Goal: Information Seeking & Learning: Learn about a topic

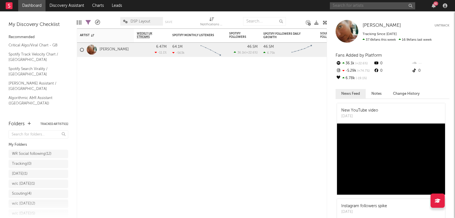
click at [374, 9] on input "text" at bounding box center [372, 5] width 85 height 7
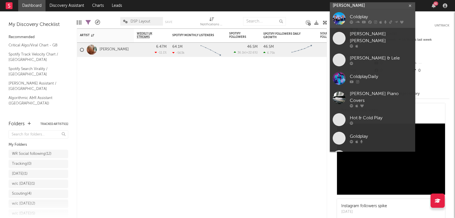
type input "[PERSON_NAME]"
click at [367, 18] on div "Coldplay" at bounding box center [381, 17] width 63 height 7
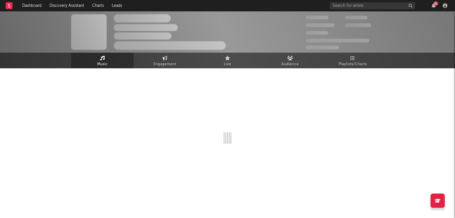
select select "6m"
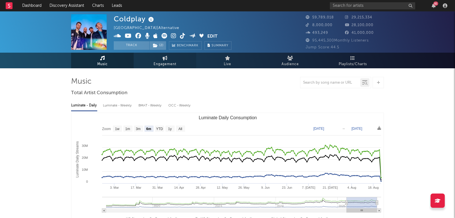
click at [167, 63] on span "Engagement" at bounding box center [165, 64] width 23 height 7
select select "1w"
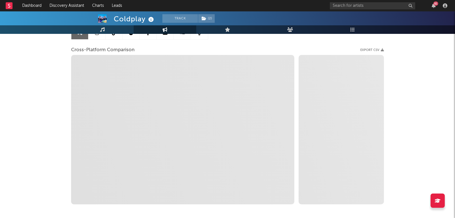
scroll to position [65, 0]
select select "1m"
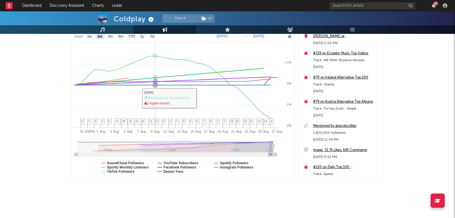
scroll to position [92, 0]
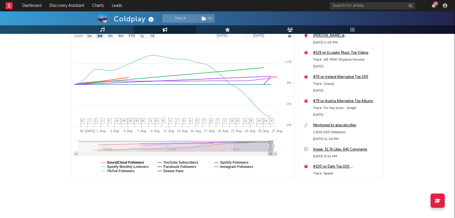
click at [130, 163] on text "SoundCloud Followers" at bounding box center [125, 162] width 37 height 4
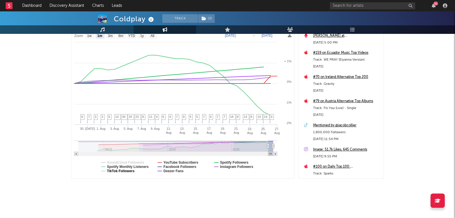
select select "1m"
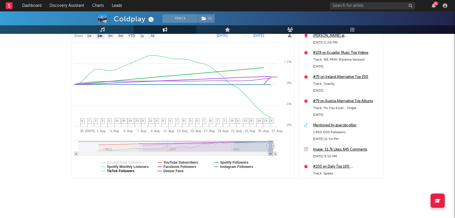
click at [127, 171] on text "TikTok Followers" at bounding box center [121, 171] width 28 height 4
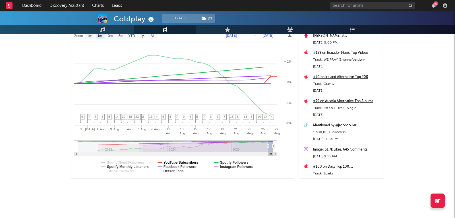
select select "1m"
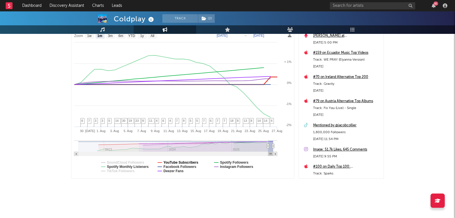
click at [185, 162] on text "YouTube Subscribers" at bounding box center [181, 162] width 35 height 4
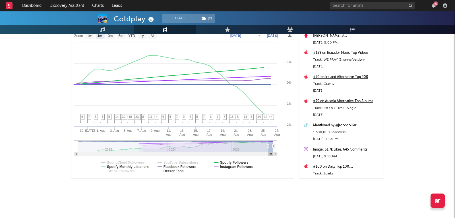
select select "1m"
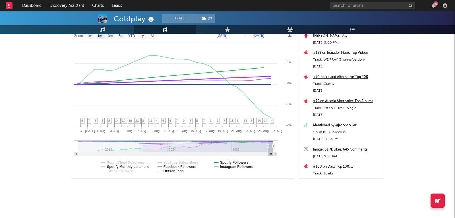
click at [177, 171] on text "Deezer Fans" at bounding box center [174, 171] width 20 height 4
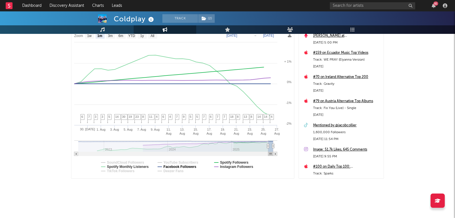
select select "1m"
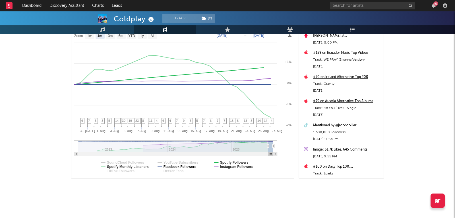
click at [195, 167] on text "Facebook Followers" at bounding box center [180, 167] width 33 height 4
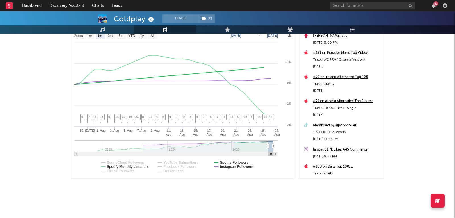
select select "1m"
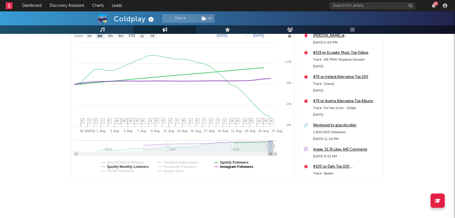
click at [231, 166] on text "Instagram Followers" at bounding box center [236, 167] width 33 height 4
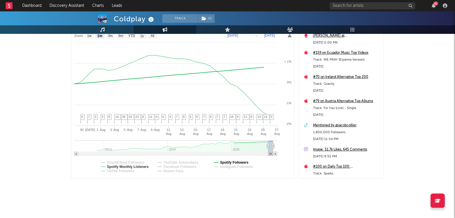
select select "1m"
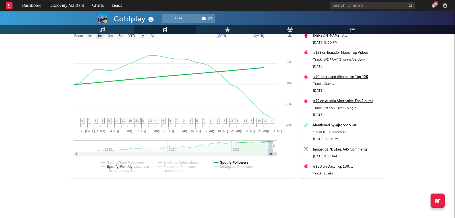
click at [232, 161] on text "Spotify Followers" at bounding box center [234, 162] width 28 height 4
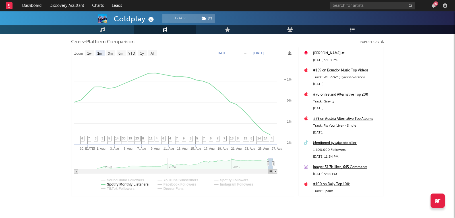
scroll to position [66, 0]
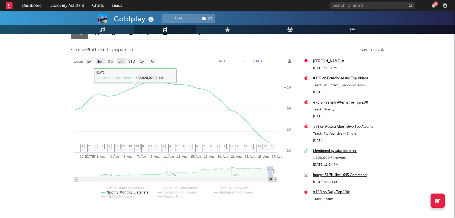
click at [121, 58] on rect at bounding box center [121, 61] width 9 height 6
select select "6m"
type input "[DATE]"
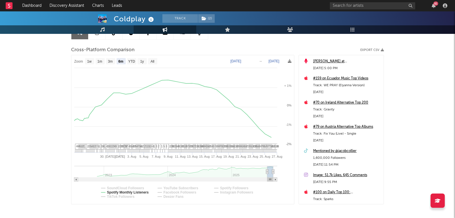
select select "6m"
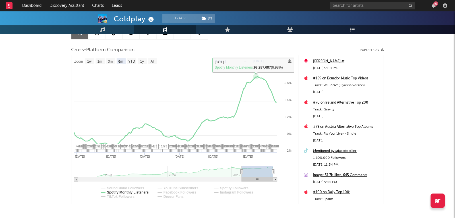
click at [256, 77] on icon at bounding box center [256, 76] width 2 height 2
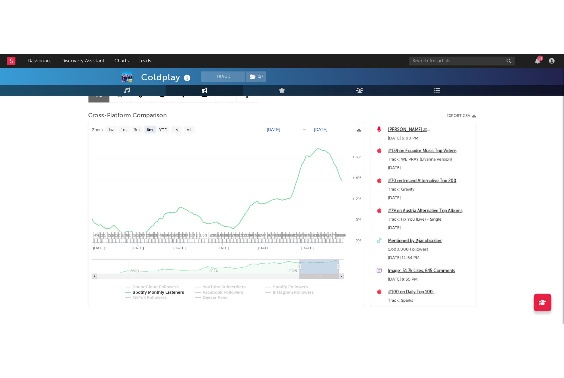
scroll to position [0, 0]
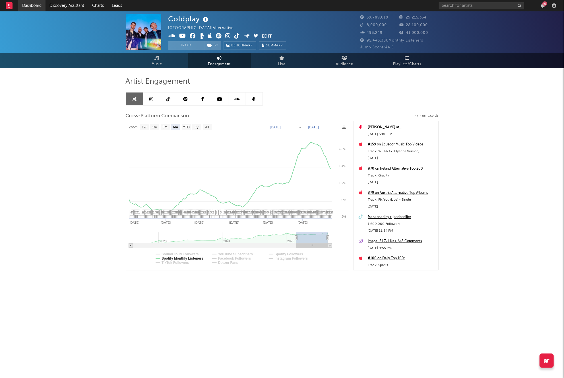
click at [34, 5] on link "Dashboard" at bounding box center [31, 5] width 27 height 11
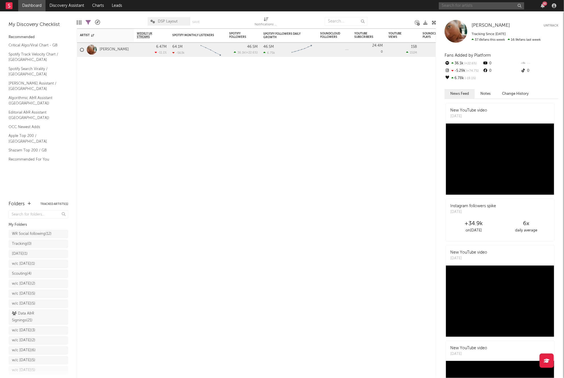
click at [455, 4] on input "text" at bounding box center [481, 5] width 85 height 7
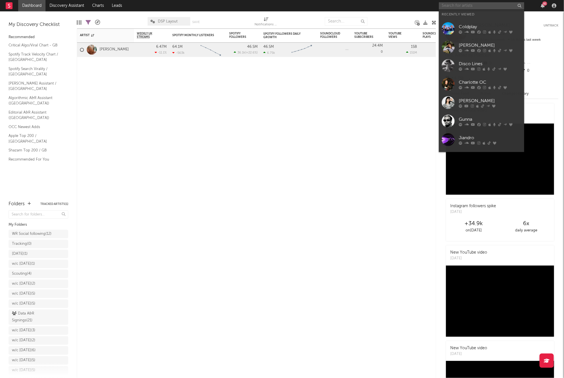
click at [455, 7] on input "text" at bounding box center [481, 5] width 85 height 7
click at [455, 42] on div "[PERSON_NAME]" at bounding box center [490, 45] width 63 height 7
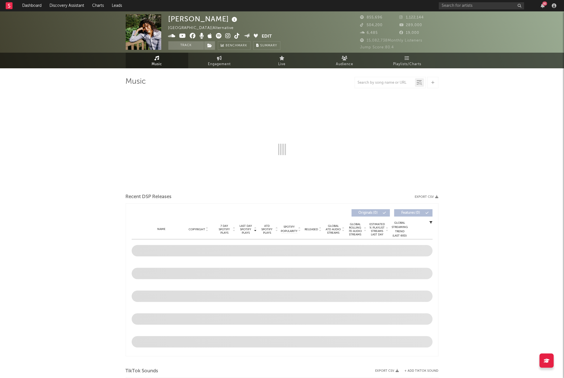
select select "6m"
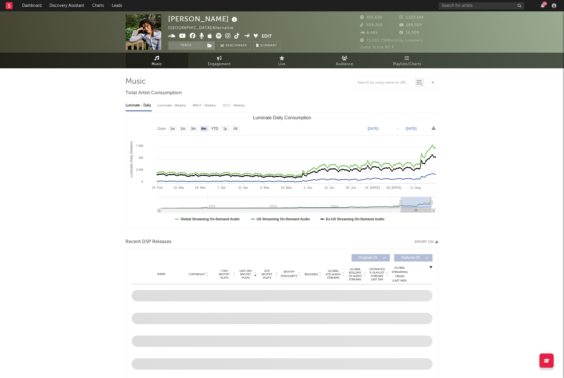
select select "6m"
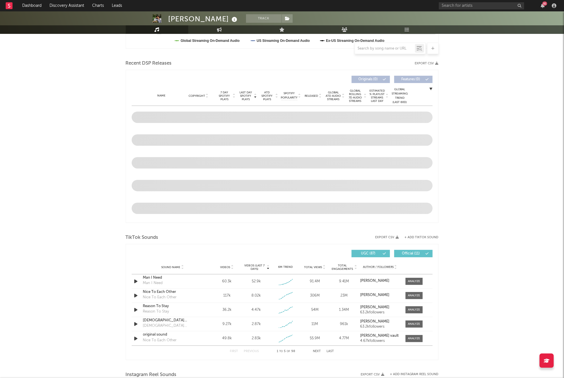
scroll to position [226, 0]
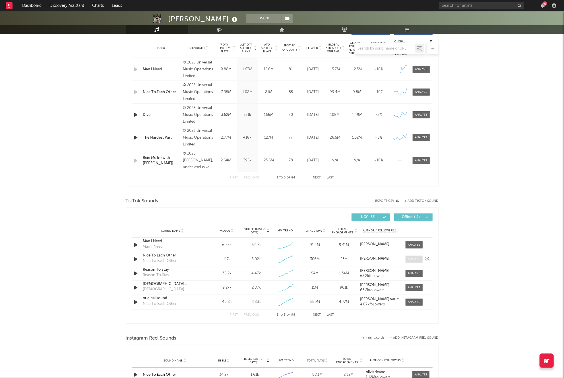
click at [414, 218] on div at bounding box center [414, 259] width 12 height 4
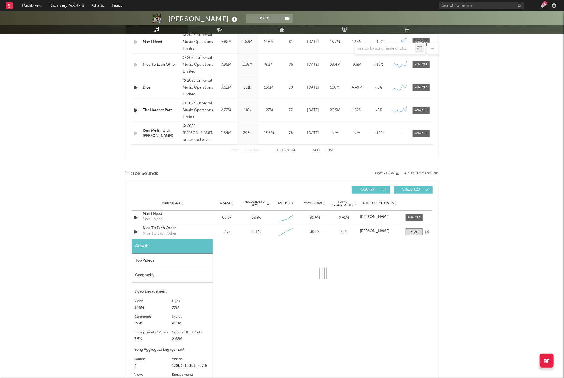
scroll to position [309, 0]
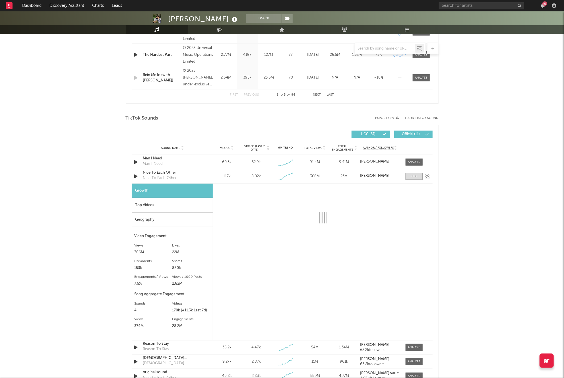
select select "1w"
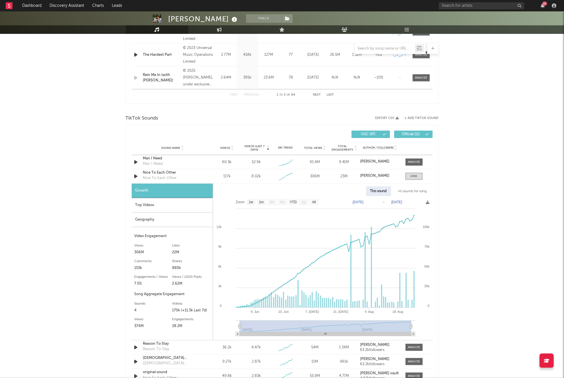
click at [173, 203] on div "Top Videos" at bounding box center [172, 205] width 81 height 15
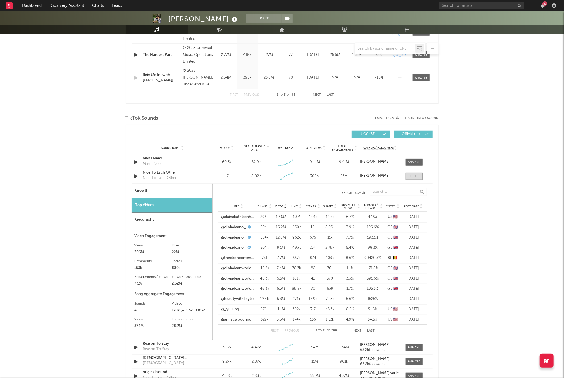
scroll to position [313, 0]
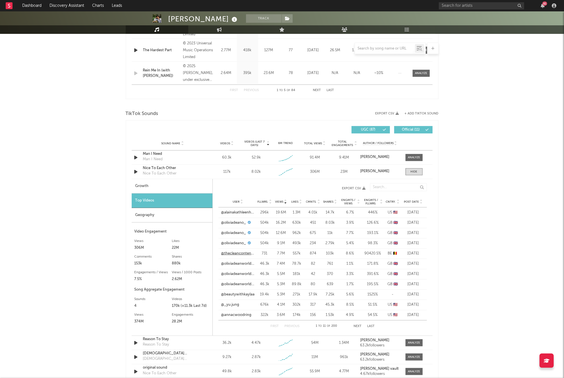
click at [239, 218] on link "@thecleancontentclub" at bounding box center [238, 254] width 34 height 6
click at [242, 218] on link "@thecleancontentclub" at bounding box center [238, 254] width 34 height 6
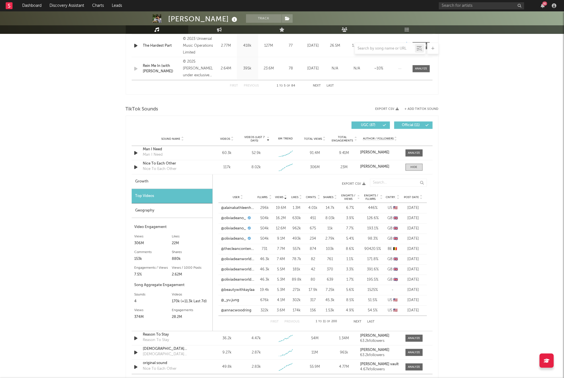
scroll to position [317, 0]
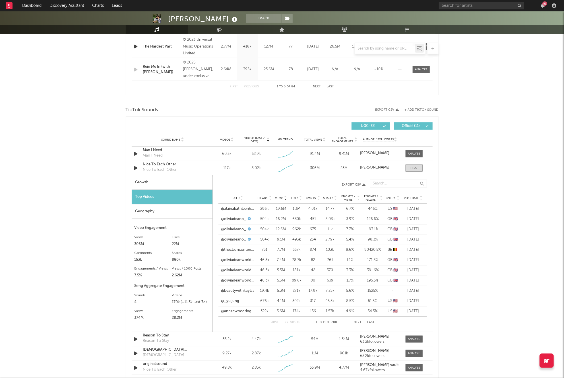
click at [246, 206] on link "@alainakathleenhome" at bounding box center [238, 209] width 34 height 6
click at [232, 218] on link "@oliviadeanworldwide" at bounding box center [238, 260] width 34 height 6
click at [358, 218] on button "Next" at bounding box center [357, 322] width 8 height 3
click at [239, 218] on link "@littlestars4763739" at bounding box center [238, 301] width 34 height 6
click at [357, 218] on button "Next" at bounding box center [357, 322] width 8 height 3
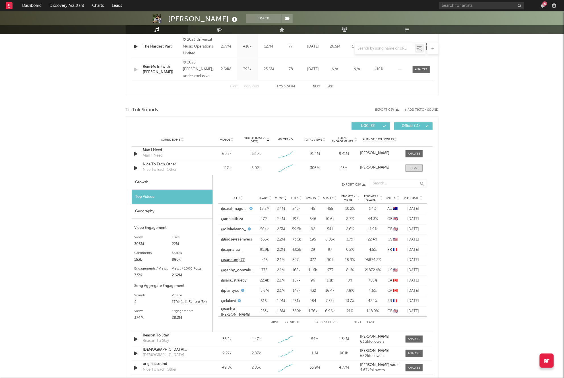
click at [236, 218] on link "@sundump77" at bounding box center [233, 260] width 24 height 6
click at [242, 218] on link "@gabby_gonzalezzz" at bounding box center [238, 270] width 34 height 6
click at [358, 218] on button "Next" at bounding box center [357, 322] width 8 height 3
click at [239, 218] on link "@anakuzinaa" at bounding box center [232, 219] width 23 height 6
click at [277, 218] on button "First" at bounding box center [274, 322] width 8 height 3
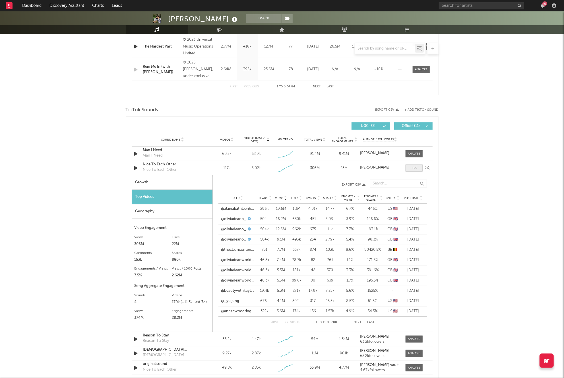
click at [420, 170] on span at bounding box center [414, 167] width 17 height 7
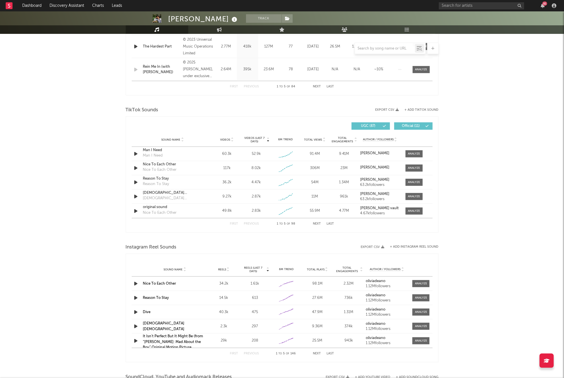
click at [232, 137] on icon at bounding box center [232, 138] width 3 height 2
click at [426, 185] on div "Sound Name original sound Nice To Each Other Videos 49.8k Videos (last 7 days) …" at bounding box center [282, 182] width 301 height 14
click at [406, 181] on span at bounding box center [414, 182] width 17 height 7
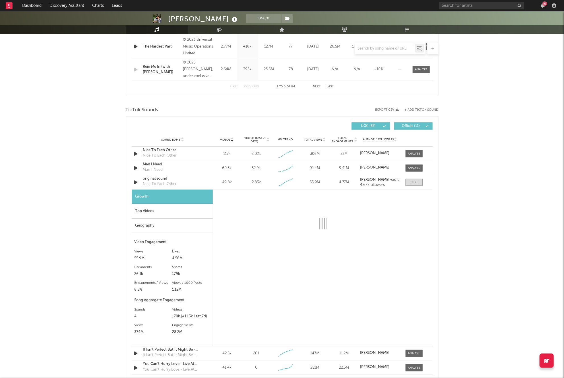
select select "1w"
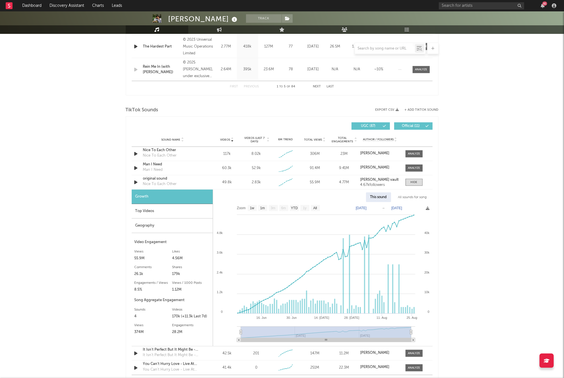
click at [191, 211] on div "Top Videos" at bounding box center [172, 211] width 81 height 15
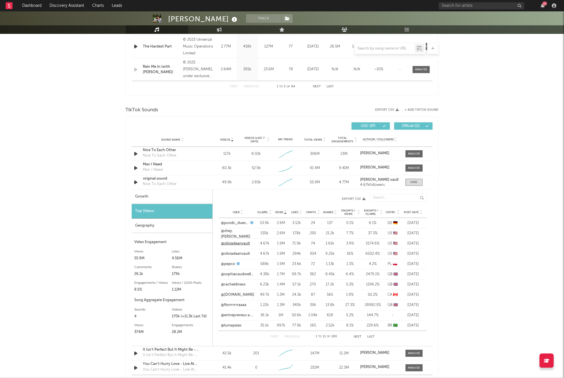
click at [241, 218] on link "@oliviadeanvault" at bounding box center [235, 244] width 29 height 6
click at [234, 218] on link "@florrrrrrraaaa" at bounding box center [233, 305] width 25 height 6
click at [356, 218] on button "Next" at bounding box center [357, 336] width 8 height 3
click at [407, 184] on span at bounding box center [414, 182] width 17 height 7
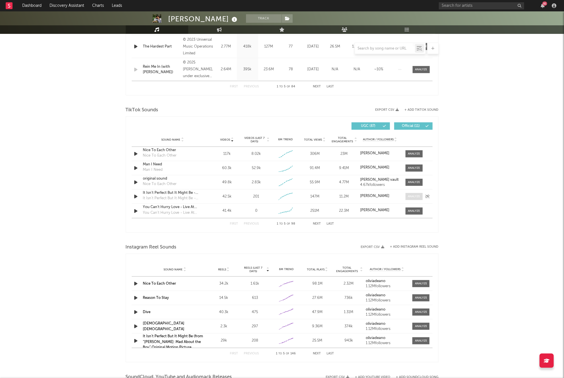
click at [413, 197] on div at bounding box center [414, 196] width 12 height 4
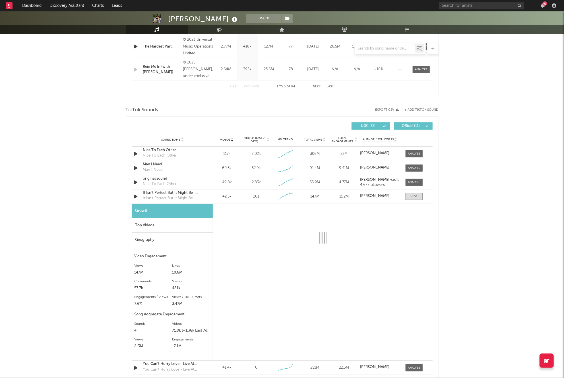
scroll to position [363, 0]
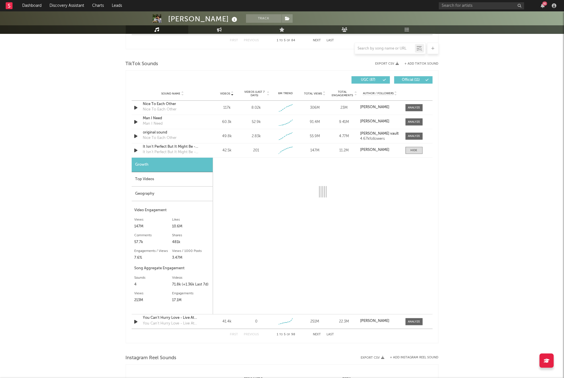
click at [156, 176] on div "Top Videos" at bounding box center [172, 179] width 81 height 15
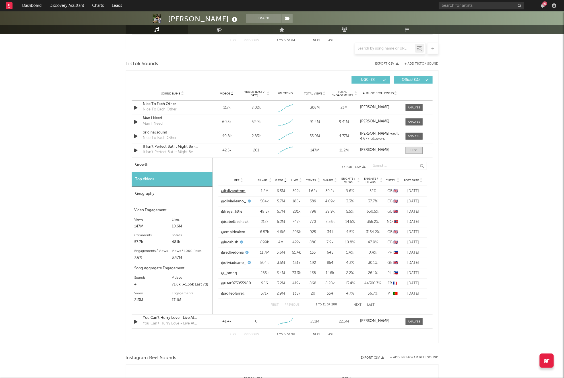
click at [240, 192] on link "@itslivandtom" at bounding box center [233, 191] width 24 height 6
click at [237, 218] on link "@user07395598001" at bounding box center [238, 283] width 34 height 6
click at [357, 218] on button "Next" at bounding box center [357, 304] width 8 height 3
click at [360, 218] on button "Next" at bounding box center [357, 304] width 8 height 3
click at [239, 218] on link "@rosaclarke123" at bounding box center [234, 242] width 26 height 6
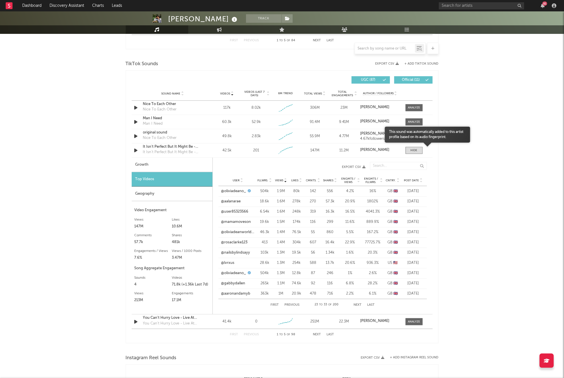
drag, startPoint x: 427, startPoint y: 150, endPoint x: 421, endPoint y: 150, distance: 5.7
click at [0, 0] on icon at bounding box center [0, 0] width 0 height 0
click at [417, 150] on div at bounding box center [414, 150] width 7 height 4
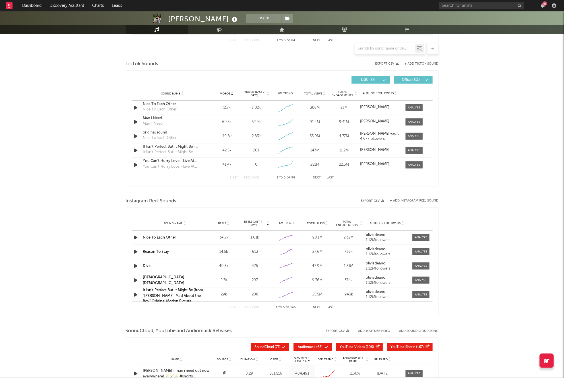
click at [319, 177] on button "Next" at bounding box center [317, 177] width 8 height 3
click at [415, 120] on div at bounding box center [414, 122] width 12 height 4
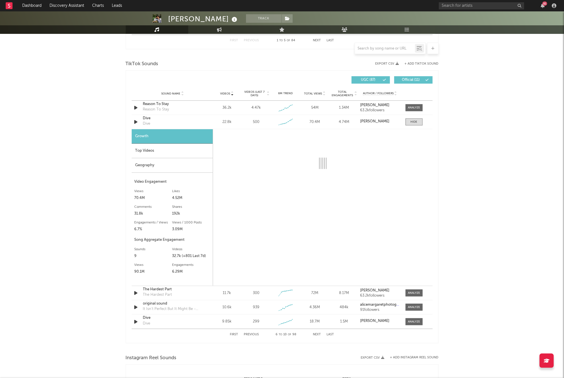
click at [197, 151] on div "Top Videos" at bounding box center [172, 151] width 81 height 15
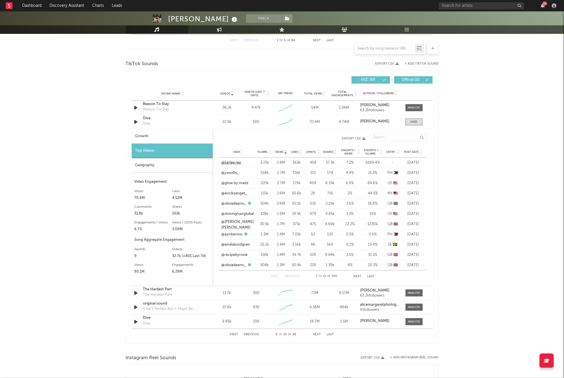
click at [238, 163] on link "@karlee.rea" at bounding box center [232, 163] width 20 height 6
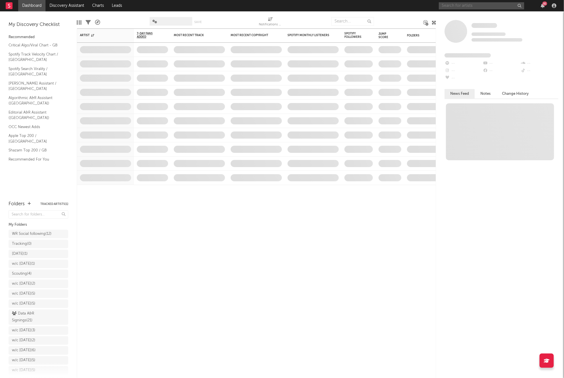
click at [469, 6] on input "text" at bounding box center [481, 5] width 85 height 7
type input "https://www.tiktok.com/@oliviadeanworldwide"
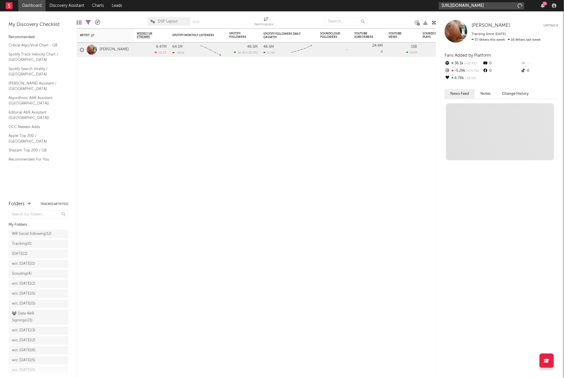
scroll to position [0, 12]
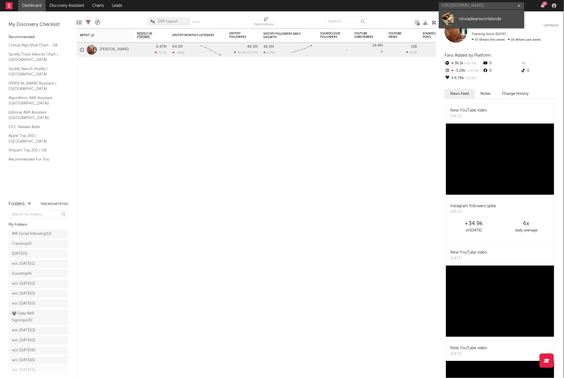
click at [466, 17] on div "oliviadeanworldwide" at bounding box center [490, 18] width 63 height 7
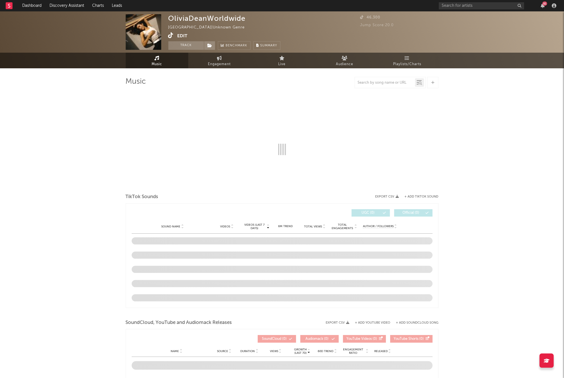
select select "1w"
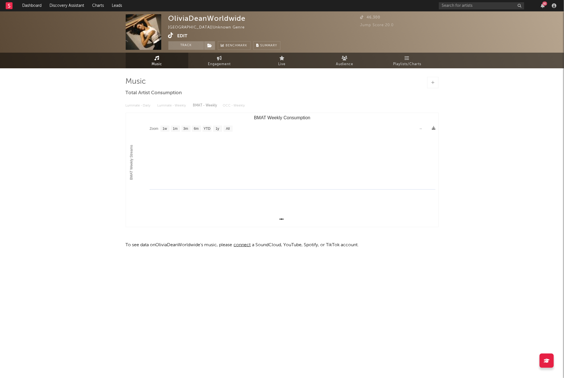
click at [225, 72] on div "Music Total Artist Consumption Luminate - Daily Luminate - Weekly BMAT - Weekly…" at bounding box center [282, 164] width 313 height 193
click at [221, 65] on span "Engagement" at bounding box center [219, 64] width 23 height 7
select select "1w"
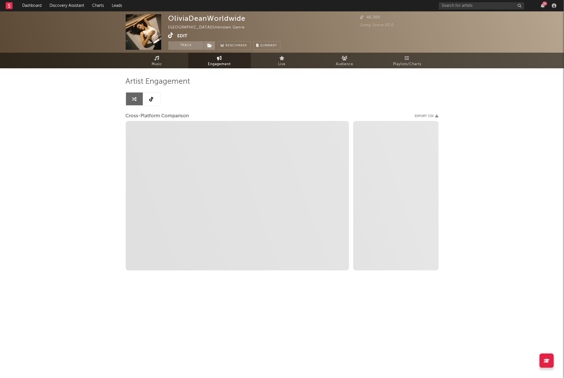
click at [156, 103] on link at bounding box center [151, 98] width 17 height 13
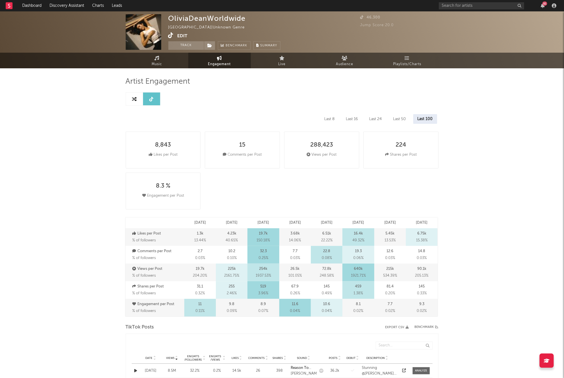
select select "6m"
drag, startPoint x: 134, startPoint y: 101, endPoint x: 137, endPoint y: 103, distance: 3.6
click at [134, 101] on icon at bounding box center [134, 99] width 5 height 5
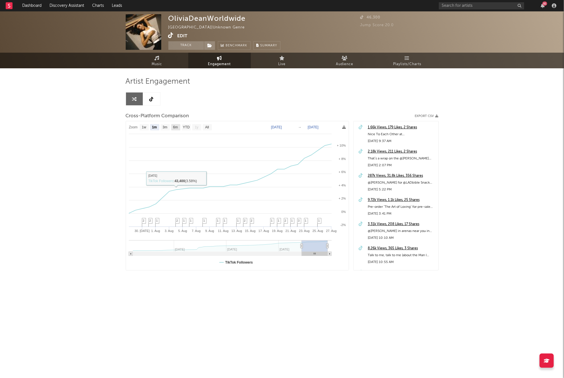
drag, startPoint x: 173, startPoint y: 125, endPoint x: 182, endPoint y: 126, distance: 8.9
click at [173, 125] on rect at bounding box center [175, 127] width 9 height 6
select select "6m"
type input "[DATE]"
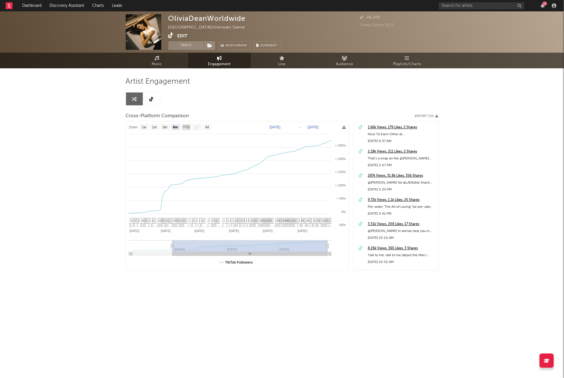
click at [184, 126] on text "YTD" at bounding box center [186, 127] width 7 height 4
select select "YTD"
type input "2025-01-12"
select select "All"
click at [154, 61] on span "Music" at bounding box center [157, 64] width 11 height 7
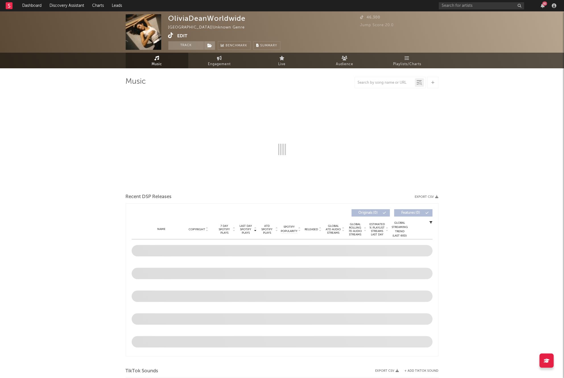
select select "1w"
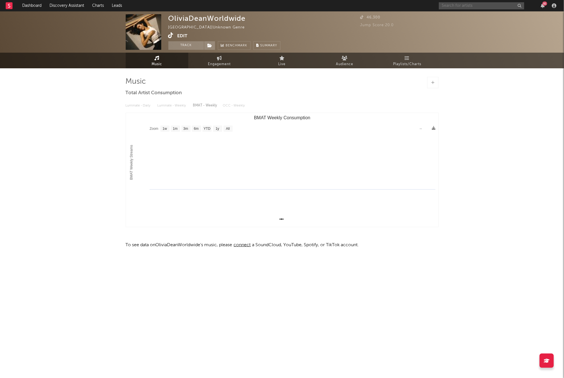
click at [465, 7] on input "text" at bounding box center [481, 5] width 85 height 7
click at [499, 4] on input "olivia dean" at bounding box center [481, 5] width 85 height 7
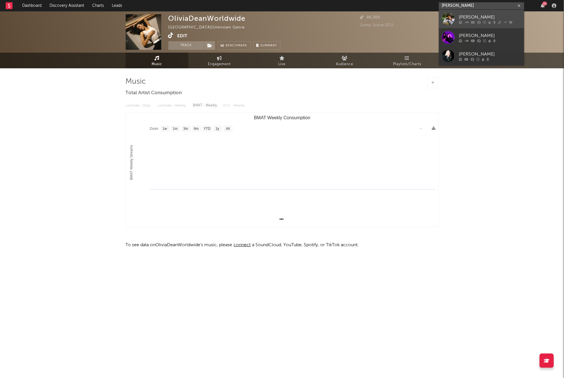
type input "olivia dean"
drag, startPoint x: 479, startPoint y: 17, endPoint x: 476, endPoint y: 16, distance: 3.3
click at [479, 17] on div "[PERSON_NAME]" at bounding box center [490, 17] width 63 height 7
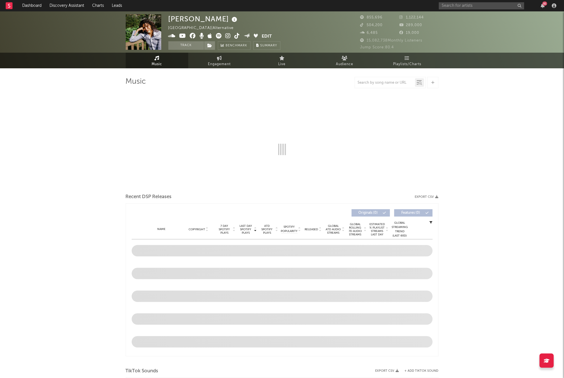
select select "6m"
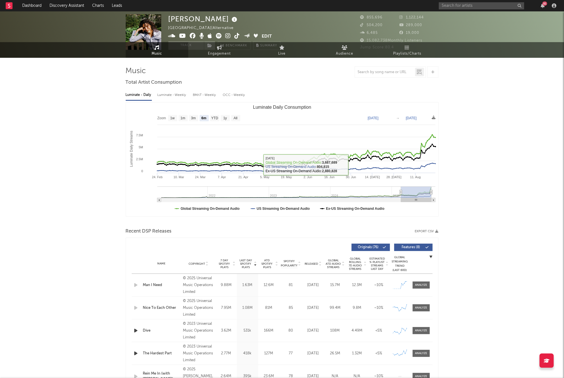
scroll to position [27, 0]
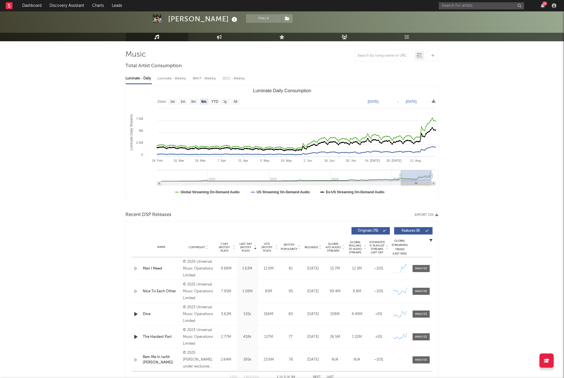
drag, startPoint x: 422, startPoint y: 290, endPoint x: 284, endPoint y: 262, distance: 140.8
click at [422, 290] on div at bounding box center [421, 291] width 12 height 4
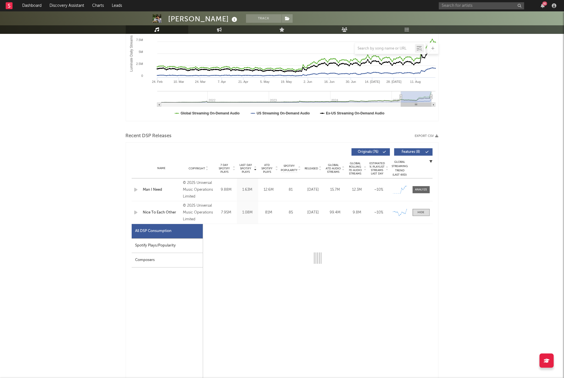
select select "1w"
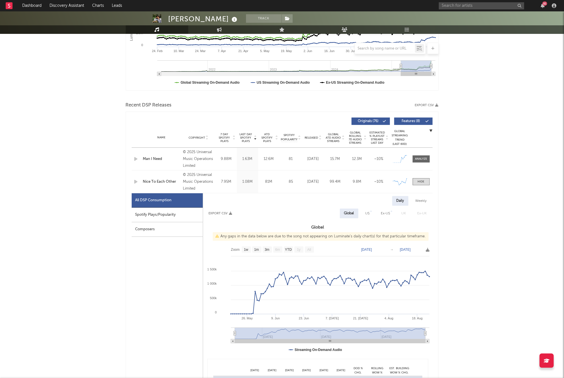
scroll to position [192, 0]
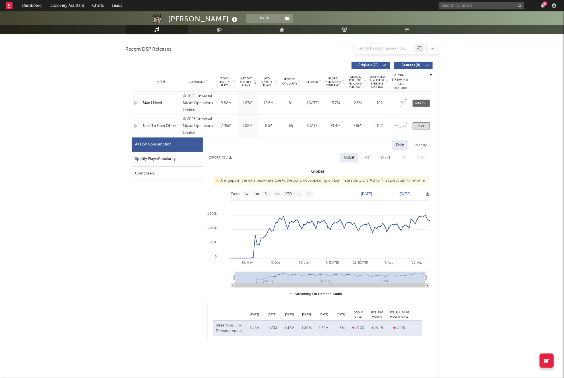
click at [155, 163] on div "Spotify Plays/Popularity" at bounding box center [167, 159] width 71 height 15
select select "1w"
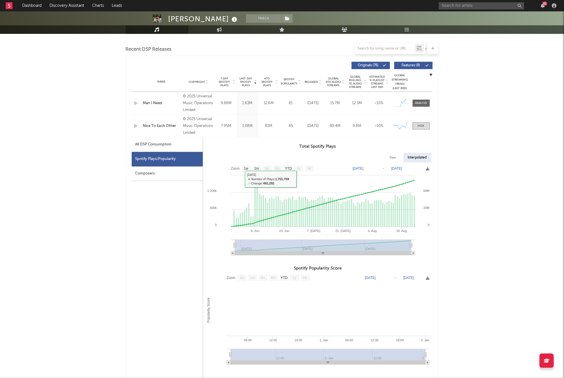
drag, startPoint x: 162, startPoint y: 142, endPoint x: 144, endPoint y: 140, distance: 18.3
click at [162, 142] on div "All DSP Consumption" at bounding box center [153, 144] width 36 height 7
select select "1w"
